Goal: Navigation & Orientation: Understand site structure

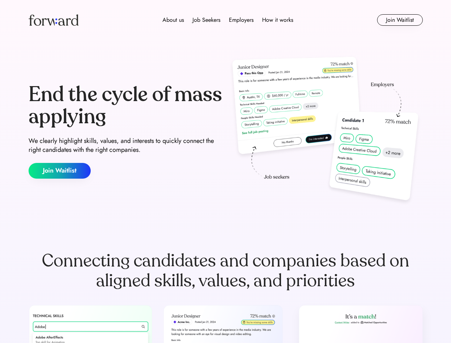
click at [225, 171] on div "End the cycle of mass applying We clearly highlight skills, values, and interes…" at bounding box center [226, 131] width 394 height 154
click at [226, 20] on div "About us Job Seekers Employers How it works" at bounding box center [227, 20] width 281 height 9
click at [54, 20] on img at bounding box center [54, 19] width 50 height 11
click at [228, 20] on div "About us Job Seekers Employers How it works" at bounding box center [227, 20] width 281 height 9
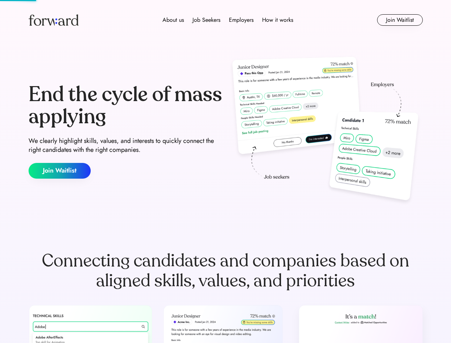
click at [173, 20] on div "About us" at bounding box center [172, 20] width 21 height 9
click at [206, 20] on div "Job Seekers" at bounding box center [206, 20] width 28 height 9
click at [241, 20] on div "Employers" at bounding box center [241, 20] width 25 height 9
click at [277, 20] on div "How it works" at bounding box center [277, 20] width 31 height 9
click at [400, 20] on button "Join Waitlist" at bounding box center [400, 19] width 46 height 11
